Goal: Communication & Community: Share content

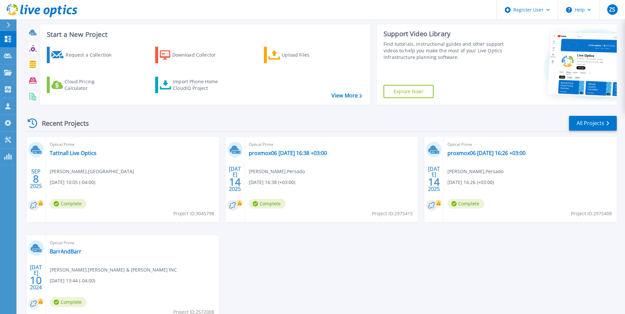
scroll to position [78, 0]
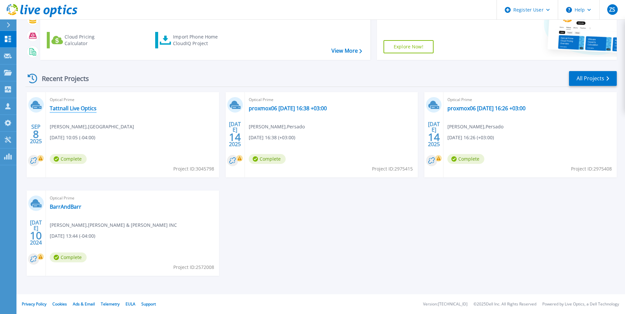
click at [86, 106] on link "Tattnall Live Optics" at bounding box center [73, 108] width 47 height 7
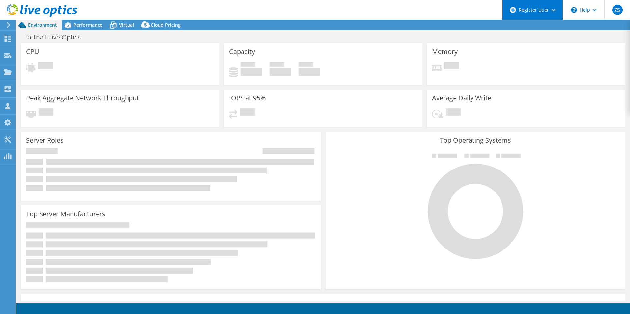
select select "USD"
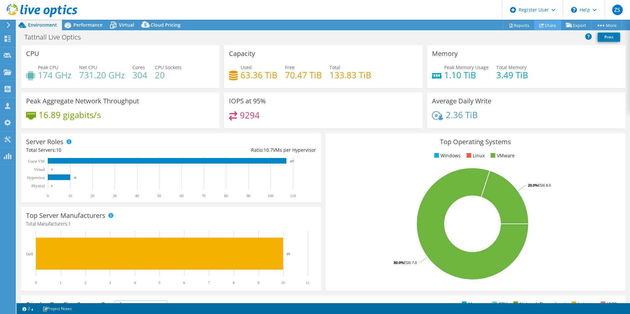
click at [545, 23] on link "Share" at bounding box center [547, 25] width 27 height 10
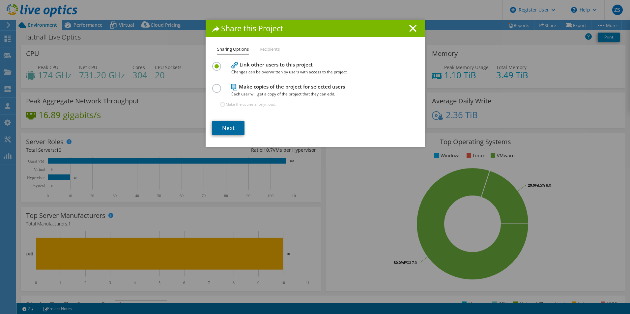
click at [224, 127] on link "Next" at bounding box center [228, 128] width 32 height 15
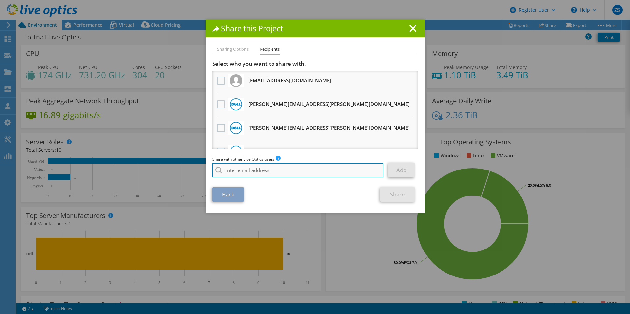
click at [267, 170] on input "search" at bounding box center [297, 170] width 171 height 15
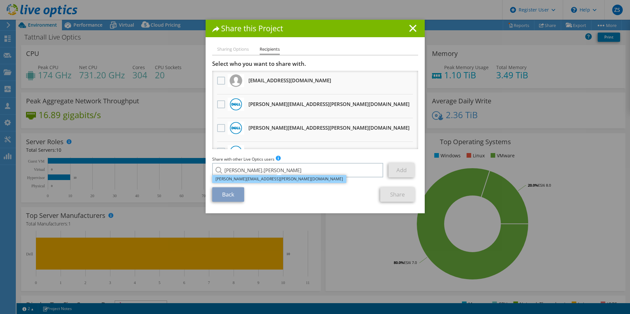
click at [255, 179] on li "[PERSON_NAME][EMAIL_ADDRESS][PERSON_NAME][DOMAIN_NAME]" at bounding box center [279, 179] width 134 height 8
type input "[PERSON_NAME][EMAIL_ADDRESS][PERSON_NAME][DOMAIN_NAME]"
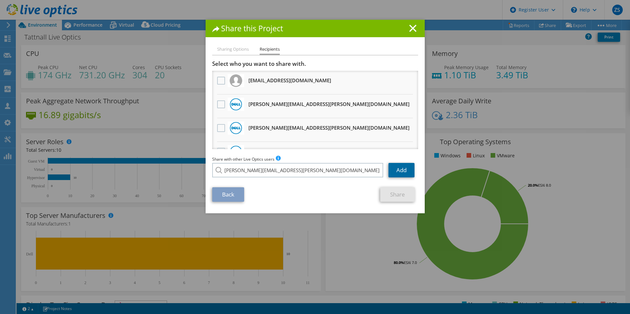
click at [400, 166] on link "Add" at bounding box center [402, 170] width 26 height 15
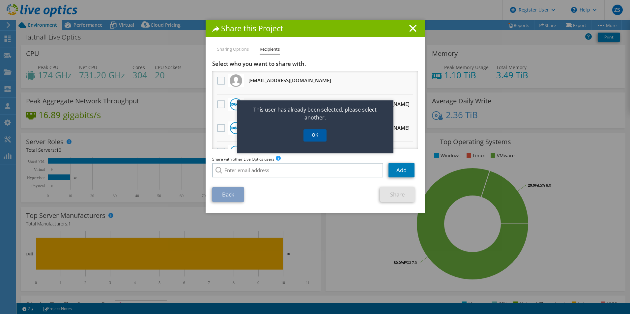
click at [320, 136] on link "OK" at bounding box center [315, 136] width 23 height 12
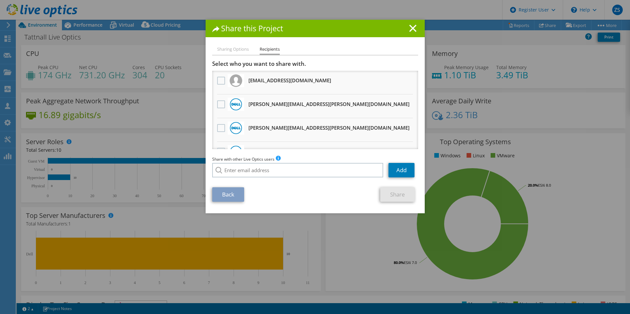
click at [337, 188] on div "Back Share" at bounding box center [315, 195] width 206 height 15
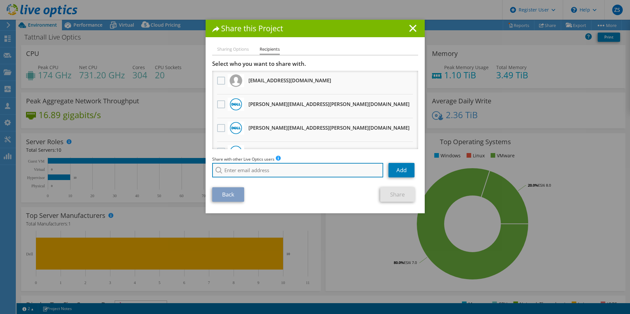
click at [281, 170] on input "search" at bounding box center [297, 170] width 171 height 15
type input "[PERSON_NAME].[PERSON_NAME]"
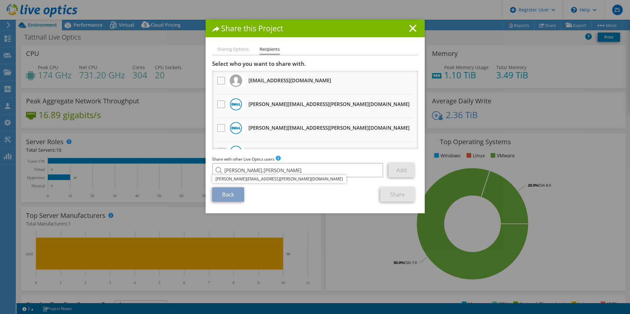
click at [344, 186] on section "Select who you want to share with. All project copies will be anonymous. [EMAIL…" at bounding box center [315, 131] width 206 height 142
click at [266, 178] on div "Share with other Live Optics users Enter a single email address and click add. …" at bounding box center [315, 168] width 206 height 25
click at [263, 170] on input "[PERSON_NAME].[PERSON_NAME]" at bounding box center [297, 170] width 171 height 15
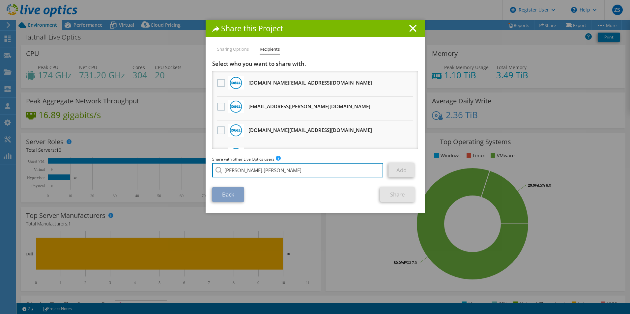
scroll to position [420, 0]
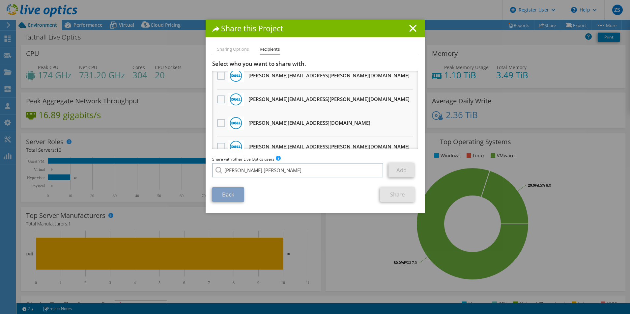
click at [240, 50] on li "Sharing Options" at bounding box center [233, 49] width 32 height 8
click at [412, 30] on line at bounding box center [413, 28] width 7 height 7
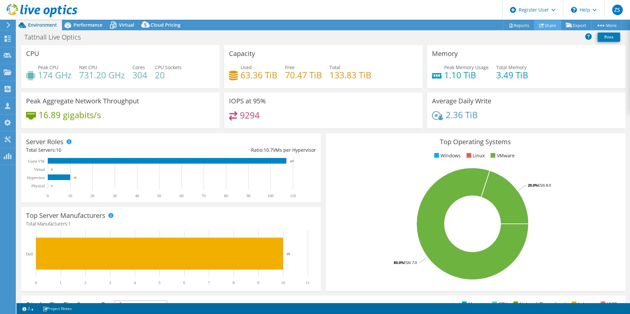
click at [539, 24] on icon at bounding box center [541, 25] width 5 height 5
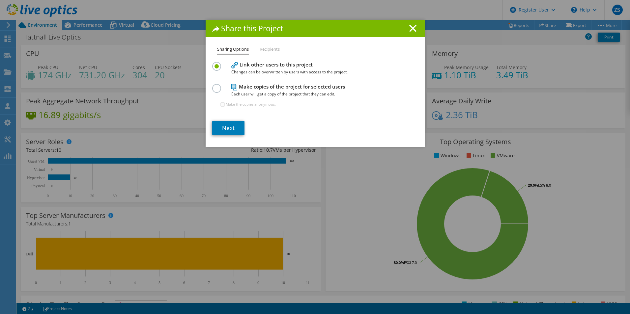
click at [248, 90] on h4 "Make copies of the project for selected users Each user will get a copy of the …" at bounding box center [313, 90] width 165 height 15
click at [217, 86] on label at bounding box center [218, 85] width 12 height 2
click at [0, 0] on input "radio" at bounding box center [0, 0] width 0 height 0
click at [233, 128] on link "Next" at bounding box center [228, 128] width 32 height 15
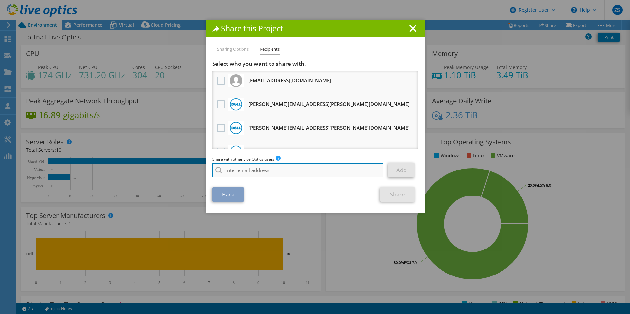
click at [285, 166] on input "search" at bounding box center [297, 170] width 171 height 15
click at [258, 179] on li "[PERSON_NAME][EMAIL_ADDRESS][PERSON_NAME][DOMAIN_NAME]" at bounding box center [279, 175] width 134 height 8
type input "[PERSON_NAME][EMAIL_ADDRESS][PERSON_NAME][DOMAIN_NAME]"
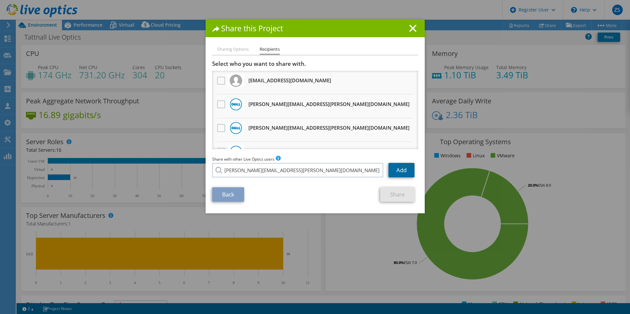
click at [402, 167] on link "Add" at bounding box center [402, 170] width 26 height 15
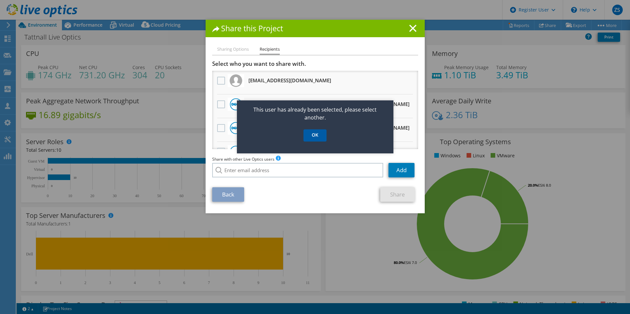
click at [320, 138] on link "OK" at bounding box center [315, 136] width 23 height 12
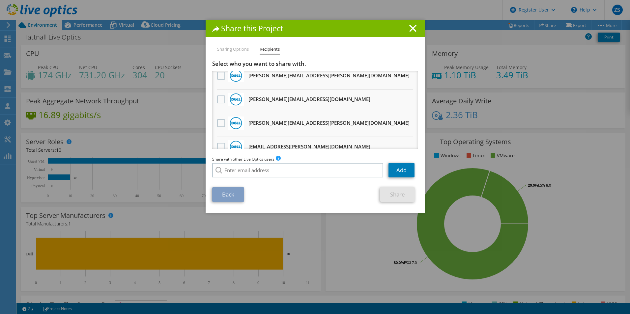
scroll to position [354, 0]
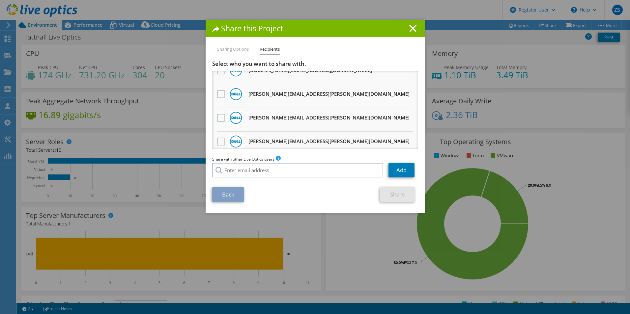
click at [406, 27] on h1 "Share this Project" at bounding box center [315, 29] width 206 height 8
click at [409, 25] on icon at bounding box center [412, 28] width 7 height 7
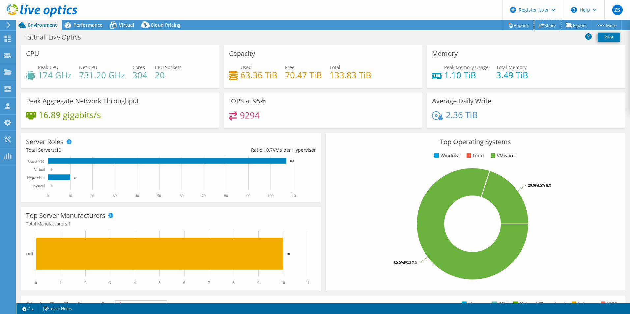
click at [542, 26] on link "Share" at bounding box center [547, 25] width 27 height 10
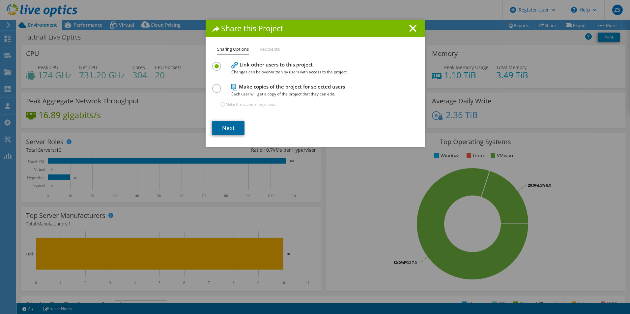
click at [228, 125] on link "Next" at bounding box center [228, 128] width 32 height 15
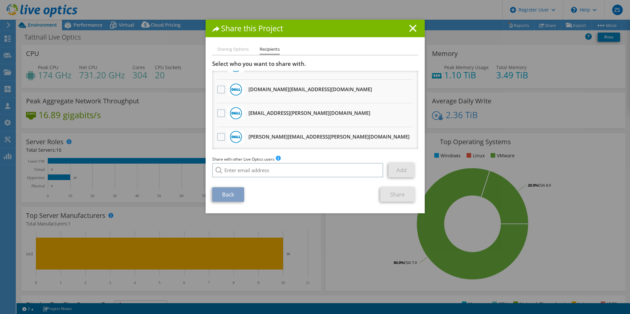
scroll to position [363, 0]
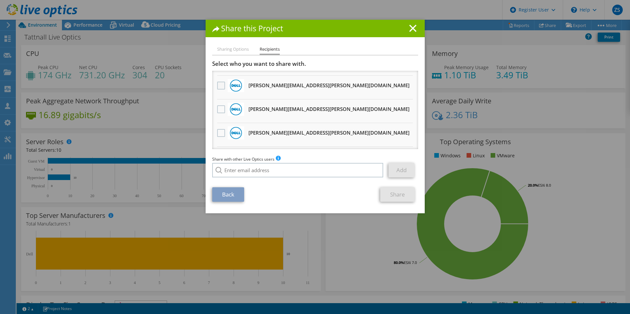
click at [221, 82] on label at bounding box center [222, 86] width 10 height 8
click at [0, 0] on input "checkbox" at bounding box center [0, 0] width 0 height 0
click at [395, 198] on link "Share" at bounding box center [397, 195] width 35 height 15
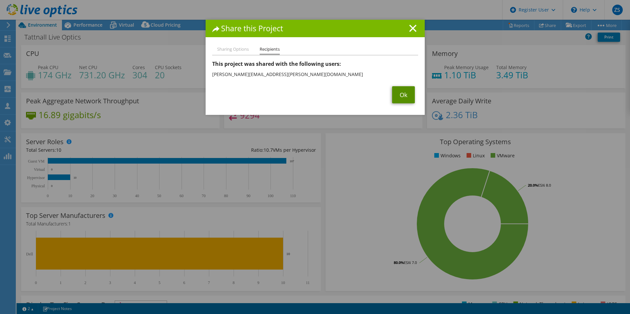
click at [399, 94] on link "Ok" at bounding box center [403, 94] width 23 height 17
